Goal: Use online tool/utility: Use online tool/utility

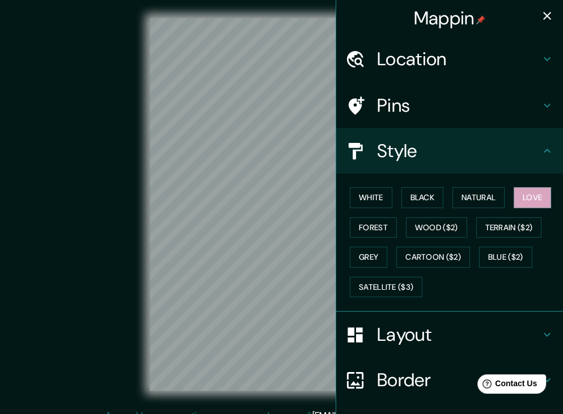
click at [455, 60] on h4 "Location" at bounding box center [458, 59] width 163 height 23
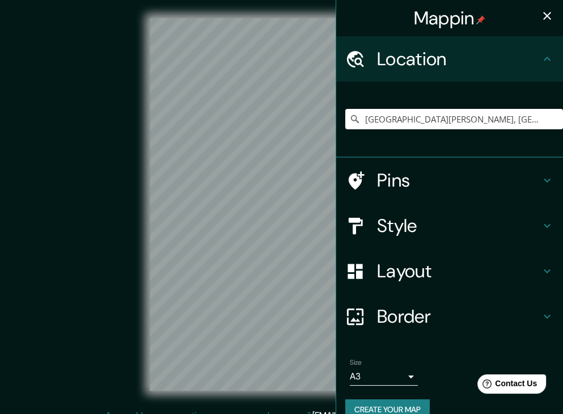
click at [412, 236] on h4 "Style" at bounding box center [458, 225] width 163 height 23
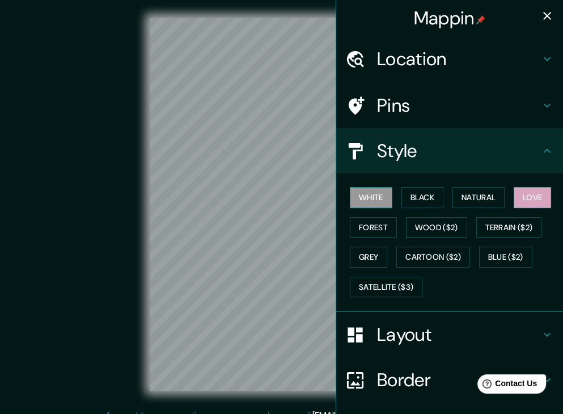
click at [381, 197] on button "White" at bounding box center [371, 197] width 43 height 21
click at [413, 198] on button "Black" at bounding box center [423, 197] width 43 height 21
click at [514, 189] on button "Love" at bounding box center [532, 197] width 37 height 21
click at [482, 199] on button "Natural" at bounding box center [479, 197] width 52 height 21
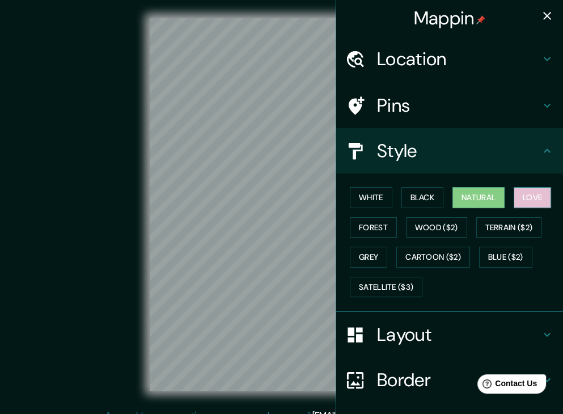
click at [529, 193] on button "Love" at bounding box center [532, 197] width 37 height 21
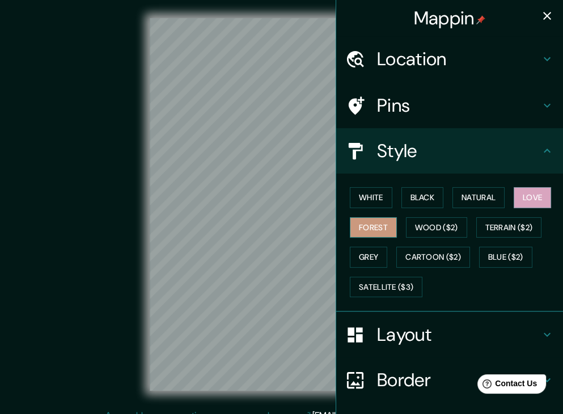
click at [374, 223] on button "Forest" at bounding box center [373, 227] width 47 height 21
click at [510, 260] on button "Blue ($2)" at bounding box center [505, 257] width 53 height 21
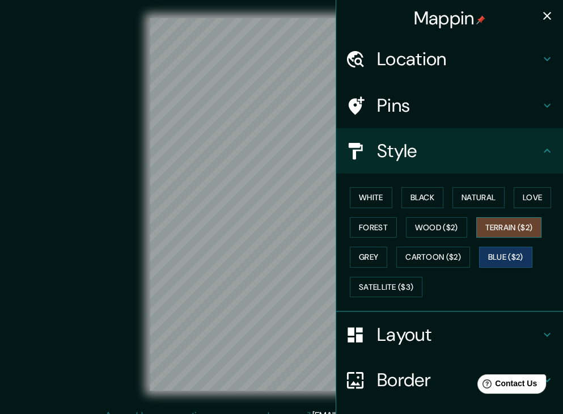
click at [505, 218] on button "Terrain ($2)" at bounding box center [509, 227] width 66 height 21
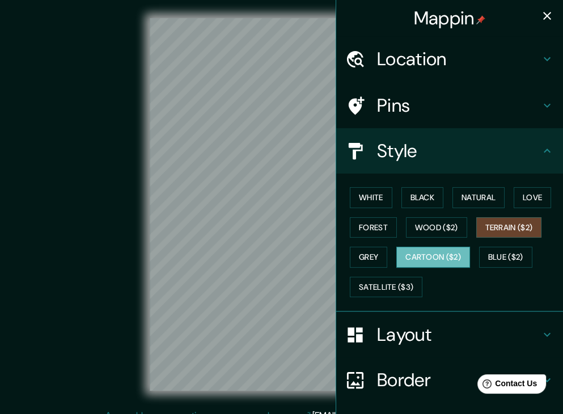
click at [415, 261] on button "Cartoon ($2)" at bounding box center [433, 257] width 74 height 21
click at [358, 248] on button "Grey" at bounding box center [368, 257] width 37 height 21
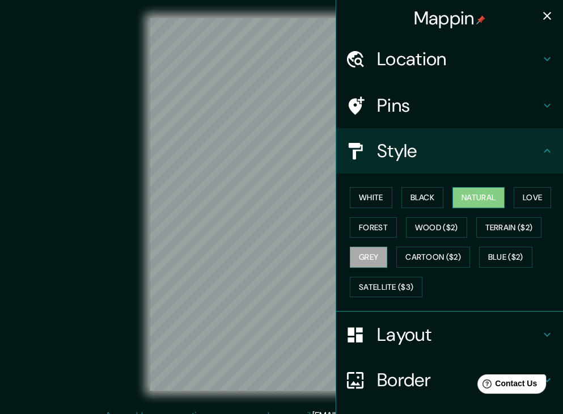
click at [461, 198] on button "Natural" at bounding box center [479, 197] width 52 height 21
